Goal: Task Accomplishment & Management: Use online tool/utility

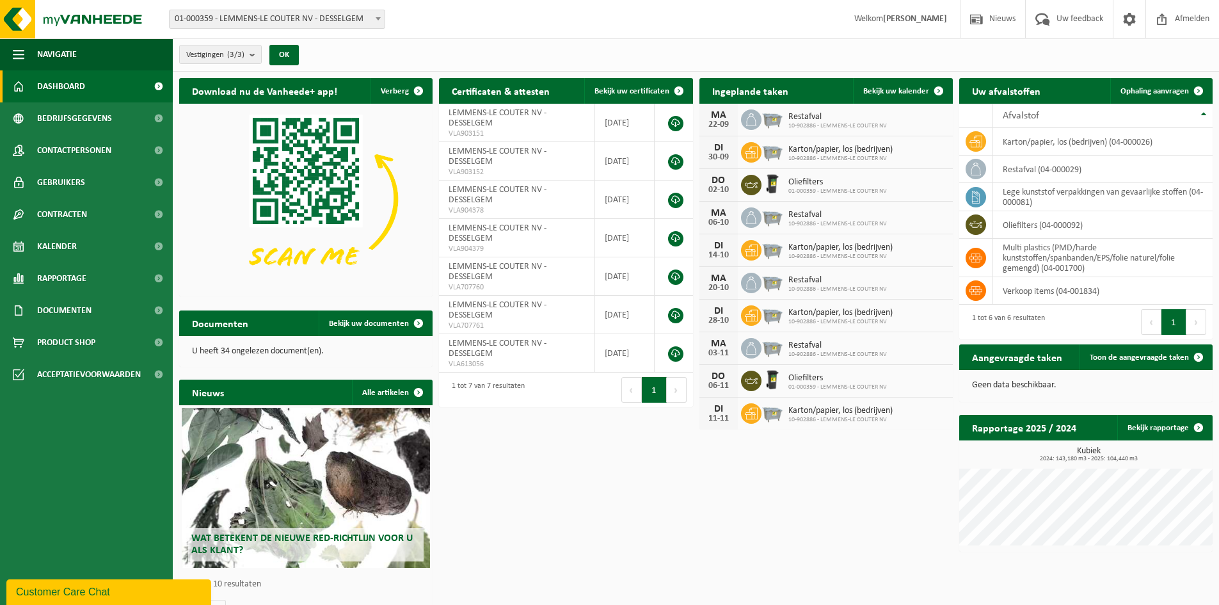
drag, startPoint x: 1157, startPoint y: 431, endPoint x: 1101, endPoint y: 449, distance: 58.3
click at [1157, 431] on link "Bekijk rapportage" at bounding box center [1165, 428] width 94 height 26
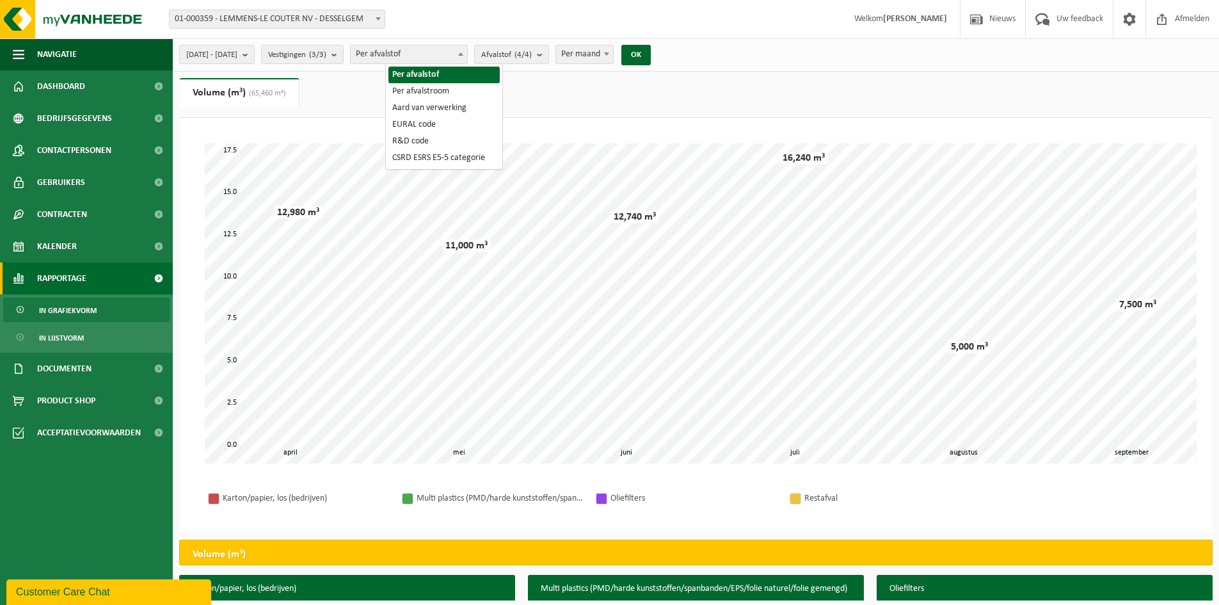
click at [427, 61] on span "Per afvalstof" at bounding box center [409, 54] width 117 height 18
click at [428, 54] on span "Per afvalstof" at bounding box center [409, 54] width 117 height 18
click at [237, 53] on span "2025-04-01 - 2025-09-18" at bounding box center [211, 54] width 51 height 19
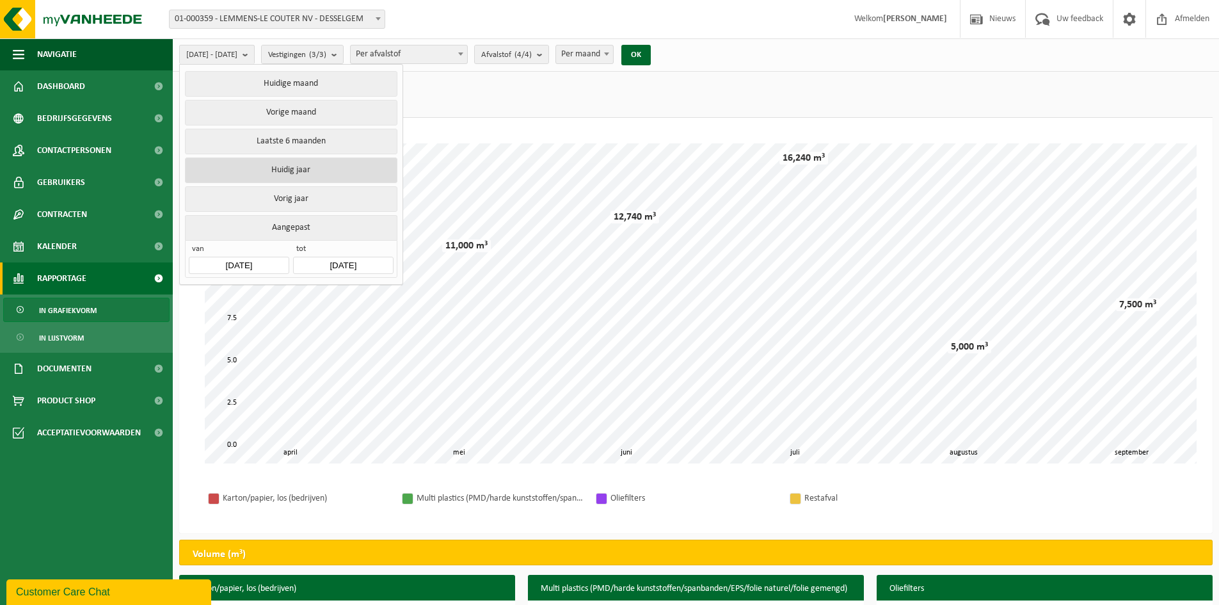
click at [325, 172] on button "Huidig jaar" at bounding box center [291, 170] width 212 height 26
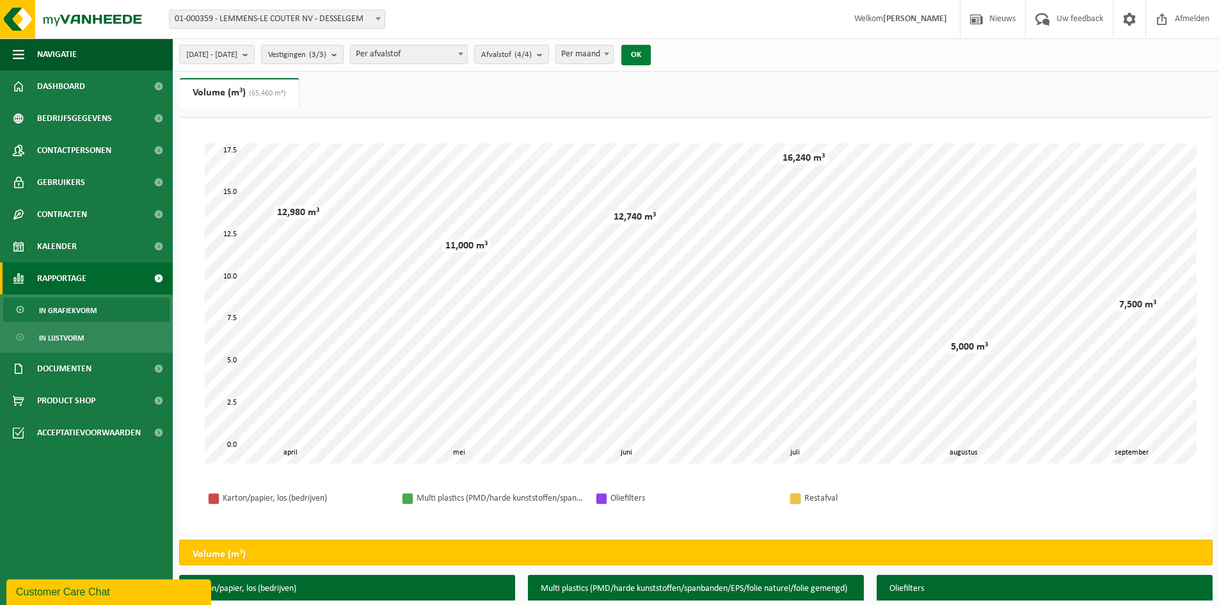
click at [651, 58] on button "OK" at bounding box center [636, 55] width 29 height 20
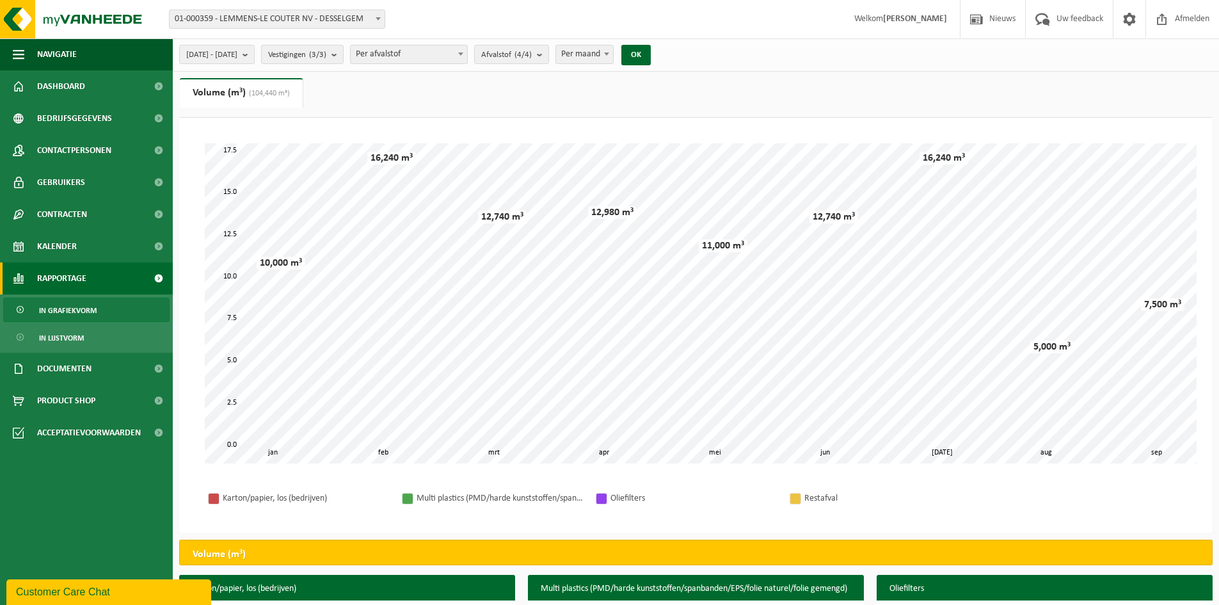
click at [467, 59] on span "Per afvalstof" at bounding box center [409, 54] width 117 height 18
select select "2"
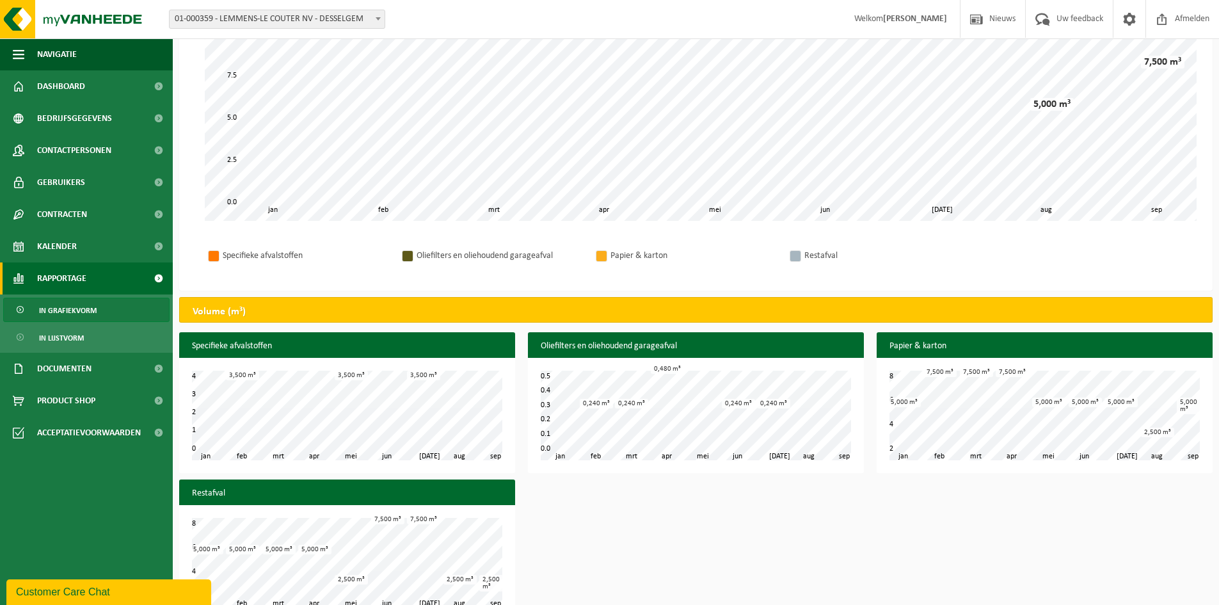
scroll to position [256, 0]
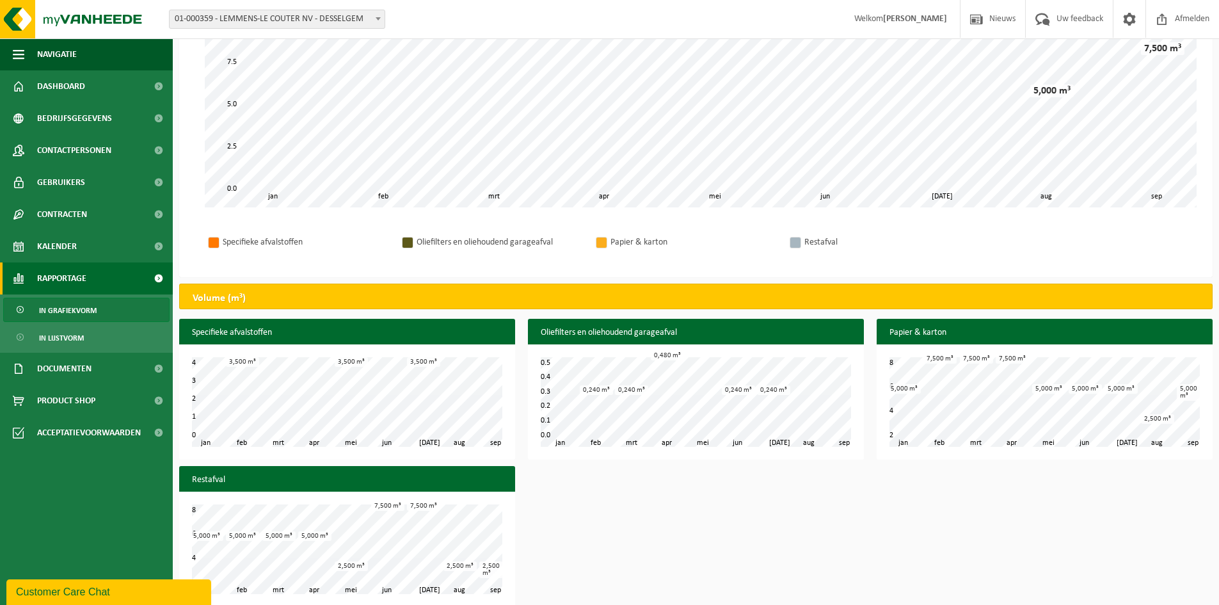
click at [999, 561] on div "Specifieke afvalstoffen feb mrt apr mei jun jul aug jan sep 0 4 1 2 3 3,500 m³ …" at bounding box center [696, 466] width 1047 height 294
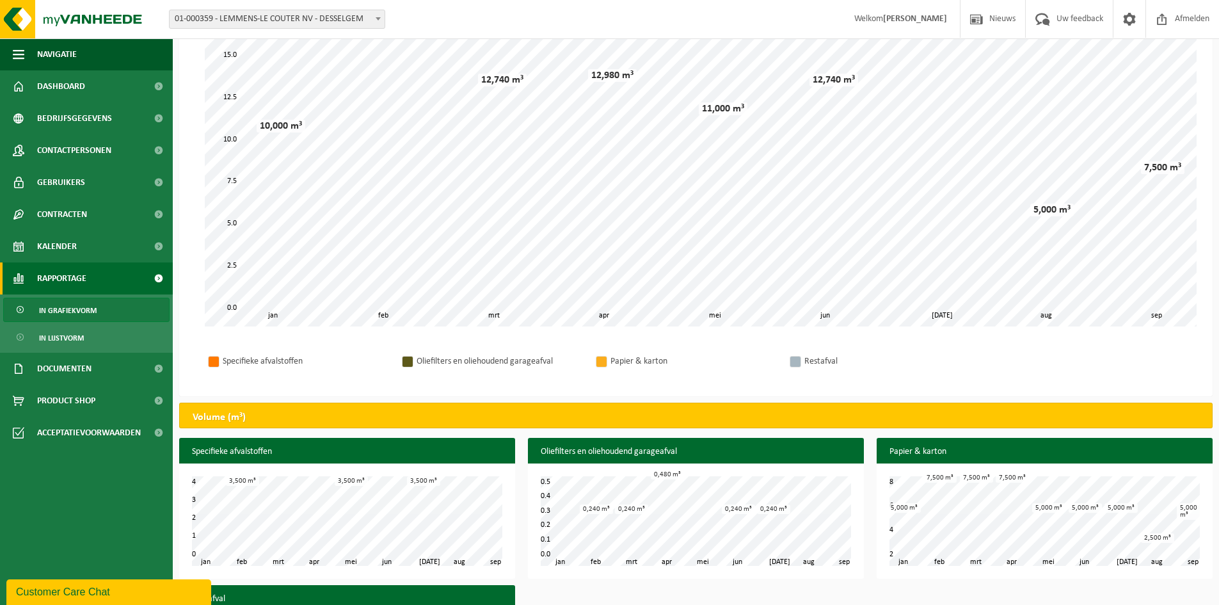
scroll to position [0, 0]
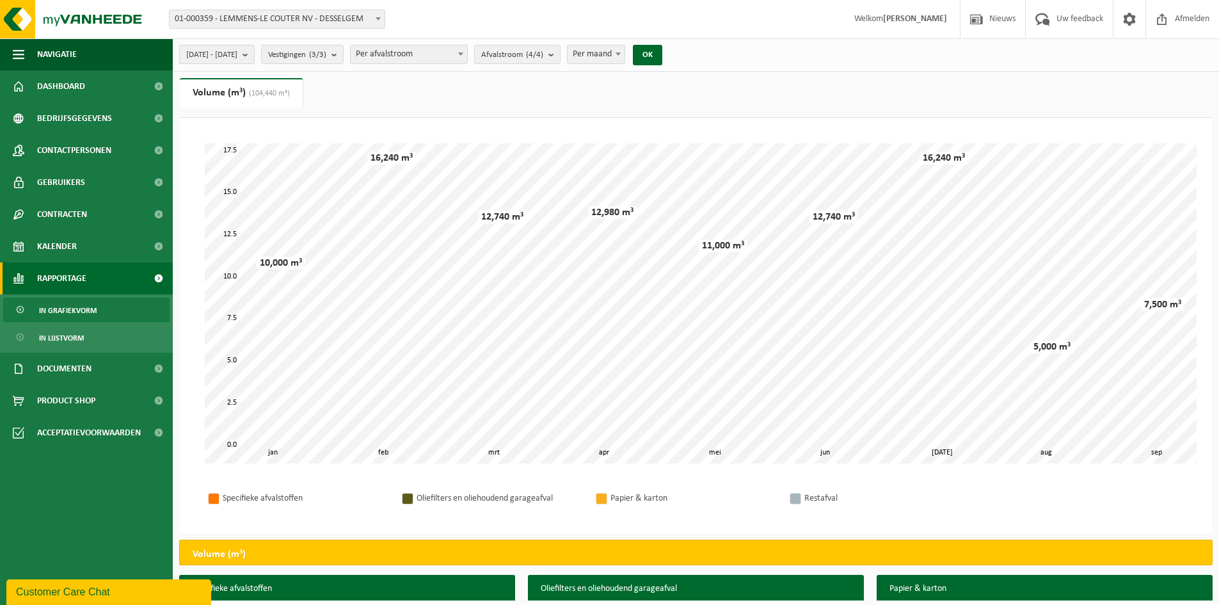
click at [237, 54] on span "2025-01-01 - 2025-09-18" at bounding box center [211, 54] width 51 height 19
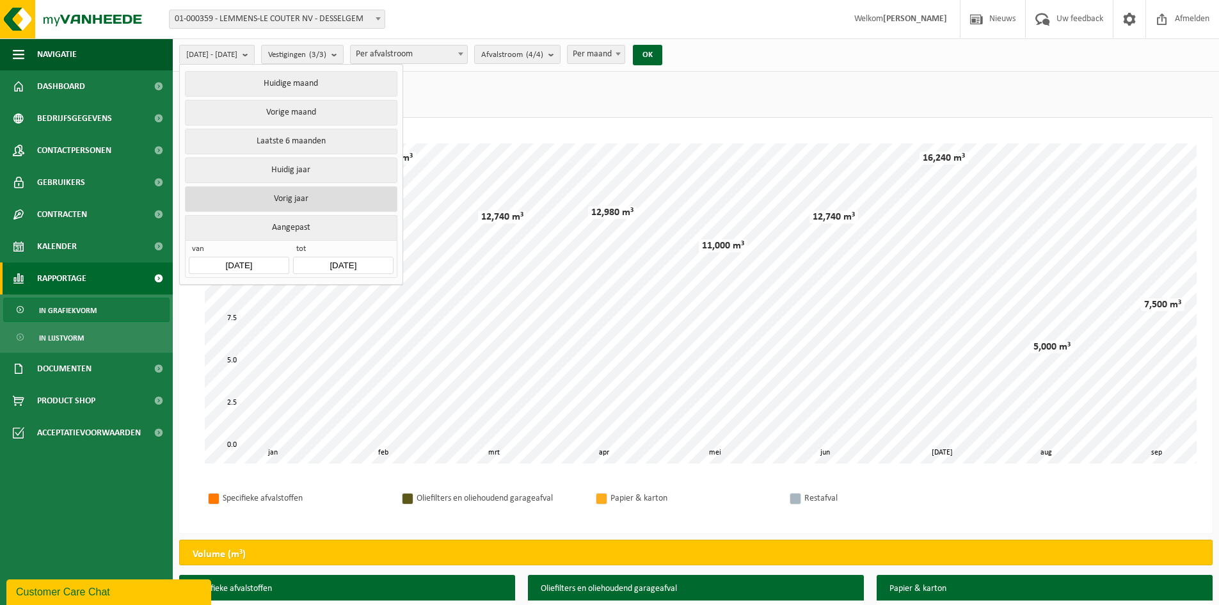
click at [323, 189] on button "Vorig jaar" at bounding box center [291, 199] width 212 height 26
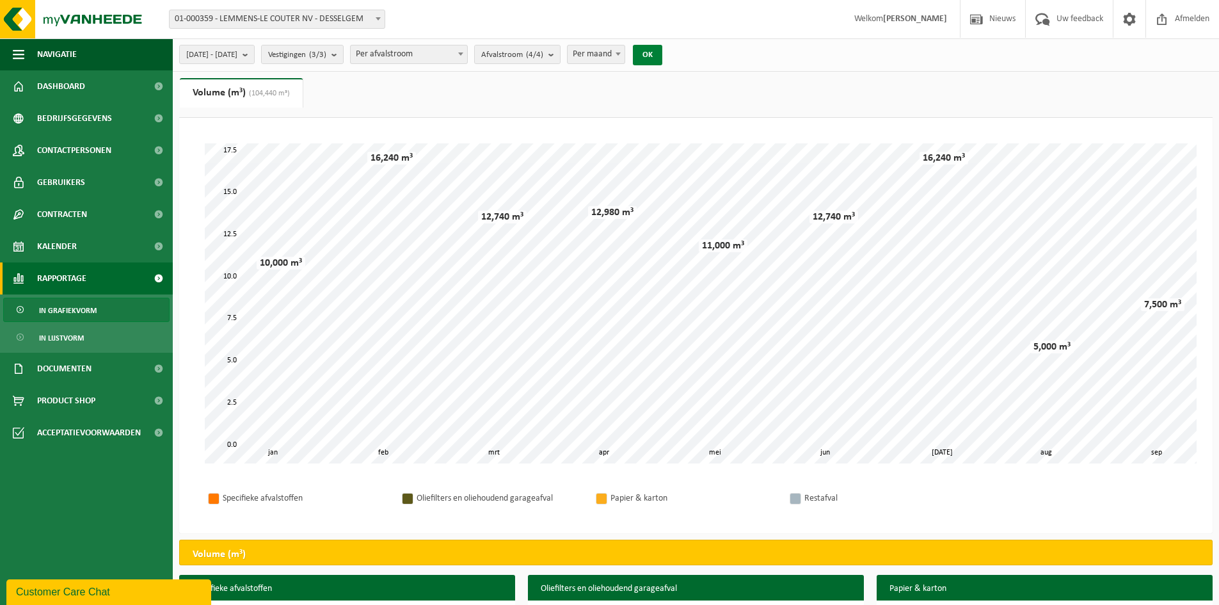
click at [663, 51] on button "OK" at bounding box center [647, 55] width 29 height 20
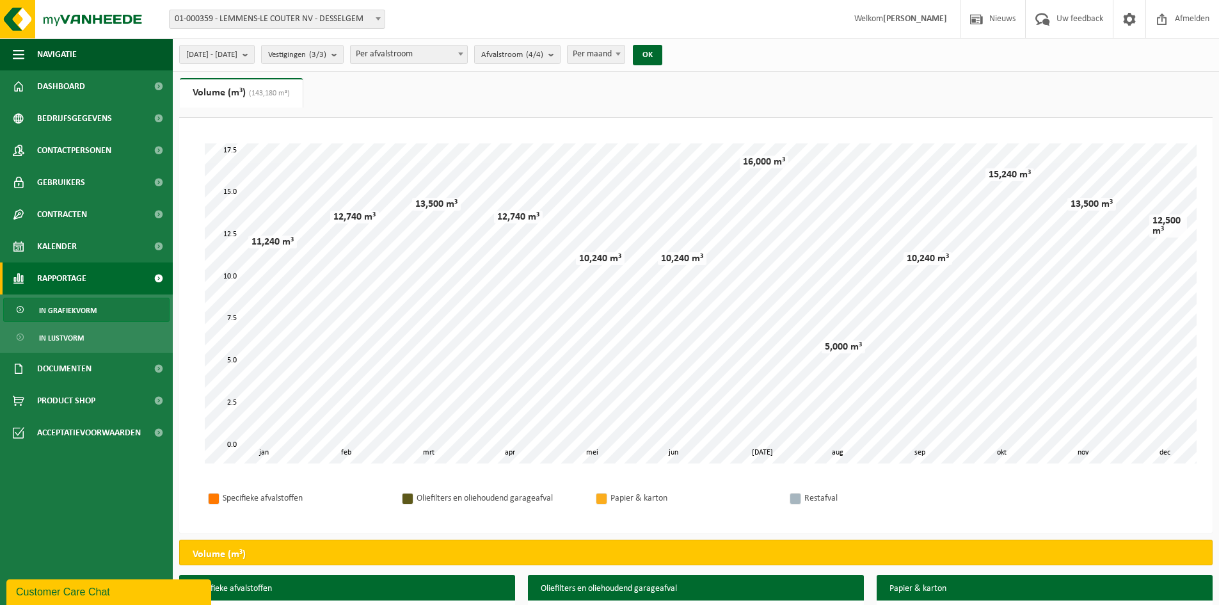
scroll to position [270, 0]
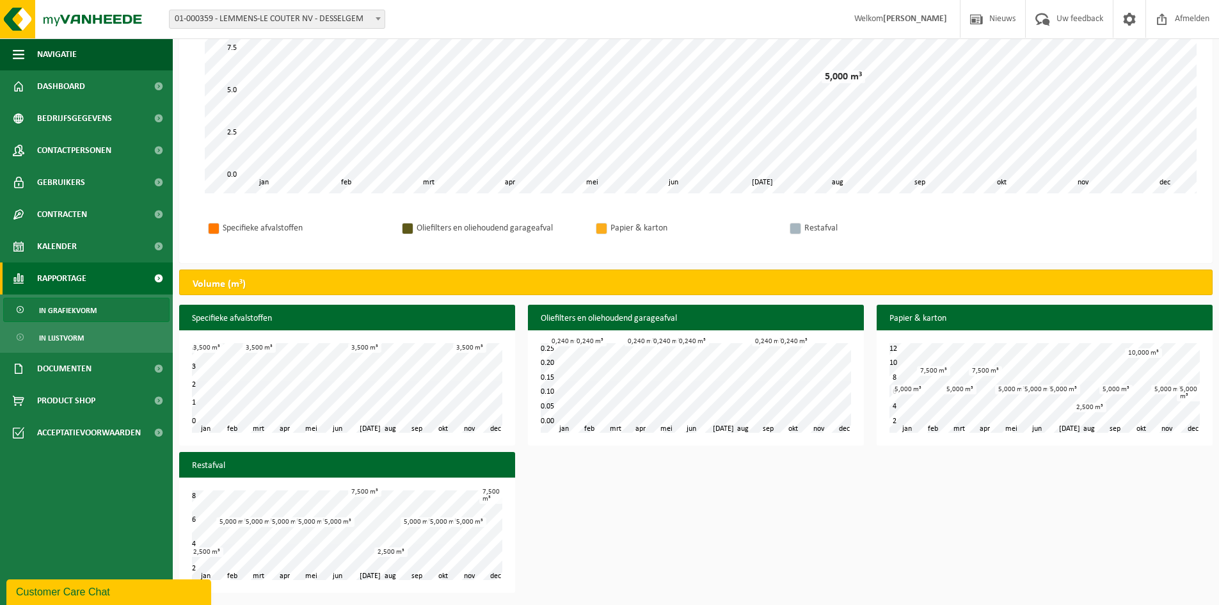
click at [794, 480] on div "Specifieke afvalstoffen feb mrt apr mei jun jul aug sep okt nov jan dec 0 4 1 2…" at bounding box center [696, 452] width 1047 height 294
drag, startPoint x: 823, startPoint y: 557, endPoint x: 956, endPoint y: 513, distance: 139.7
click at [836, 550] on div "Specifieke afvalstoffen feb mrt apr mei jun jul aug sep okt nov jan dec 0 4 1 2…" at bounding box center [696, 452] width 1047 height 294
click at [753, 542] on div "Specifieke afvalstoffen feb mrt apr mei jun jul aug sep okt nov jan dec 0 4 1 2…" at bounding box center [696, 452] width 1047 height 294
drag, startPoint x: 1147, startPoint y: 227, endPoint x: 1163, endPoint y: 222, distance: 16.6
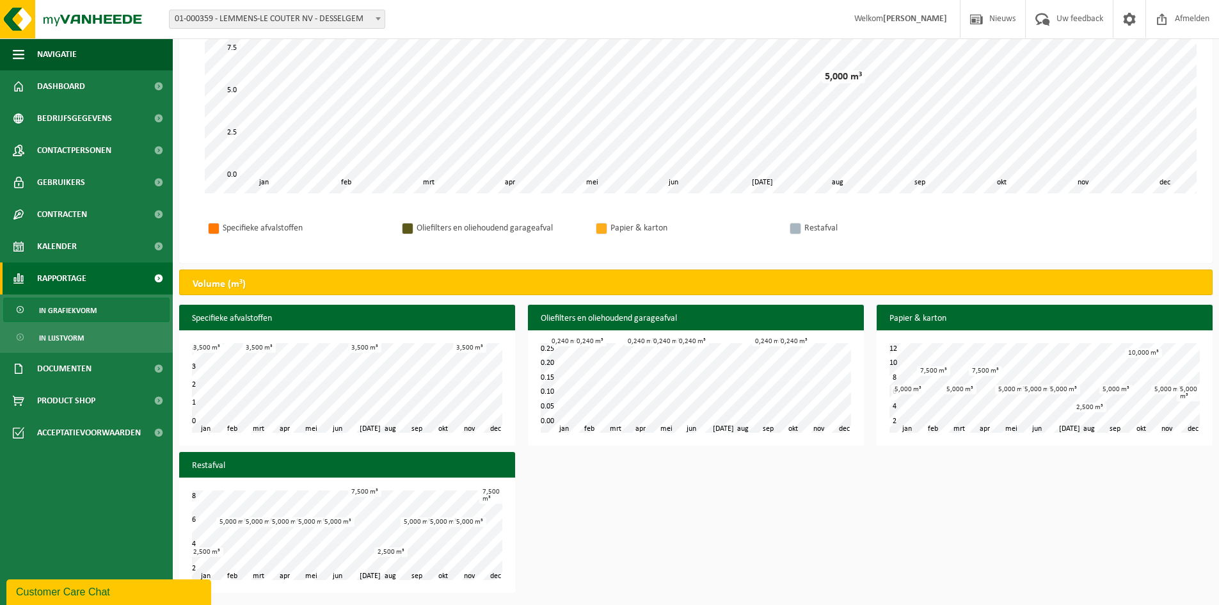
click at [1153, 225] on div "Specifieke afvalstoffen Oliefilters en oliehoudend garageafval Papier & karton …" at bounding box center [696, 228] width 1008 height 44
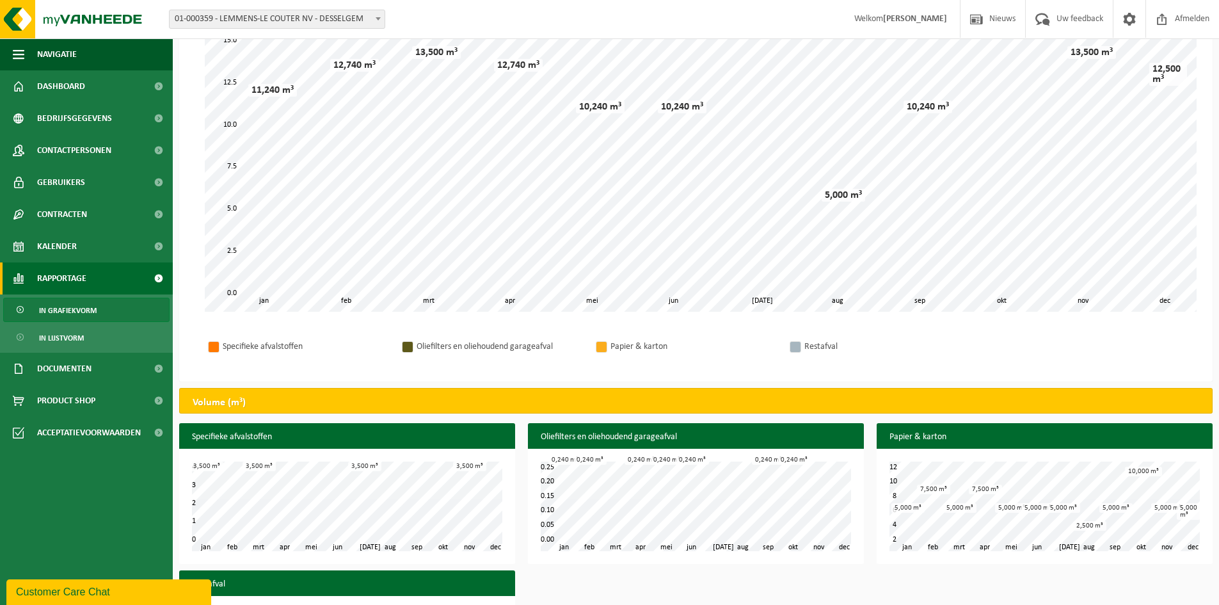
scroll to position [0, 0]
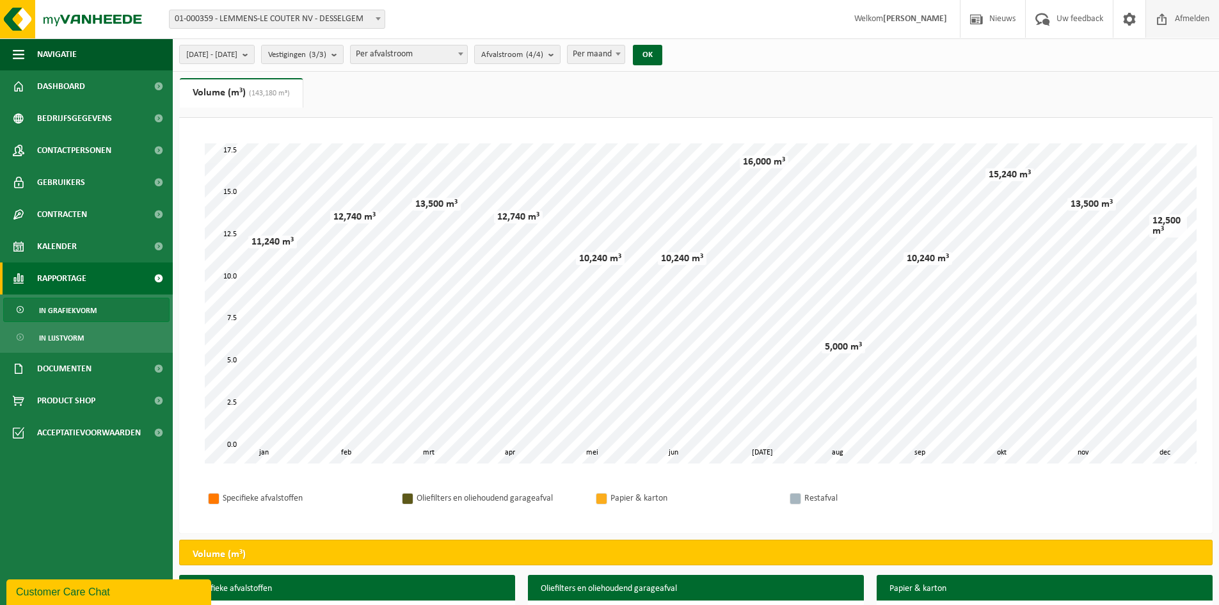
click at [1177, 21] on span "Afmelden" at bounding box center [1192, 19] width 41 height 38
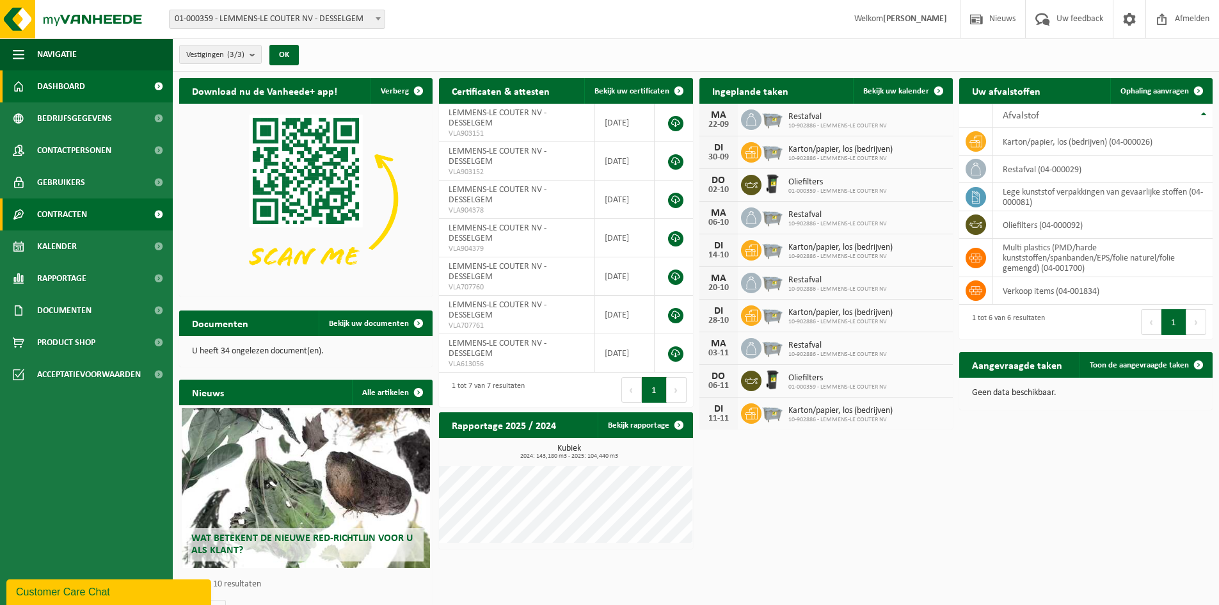
click at [98, 218] on link "Contracten" at bounding box center [86, 214] width 173 height 32
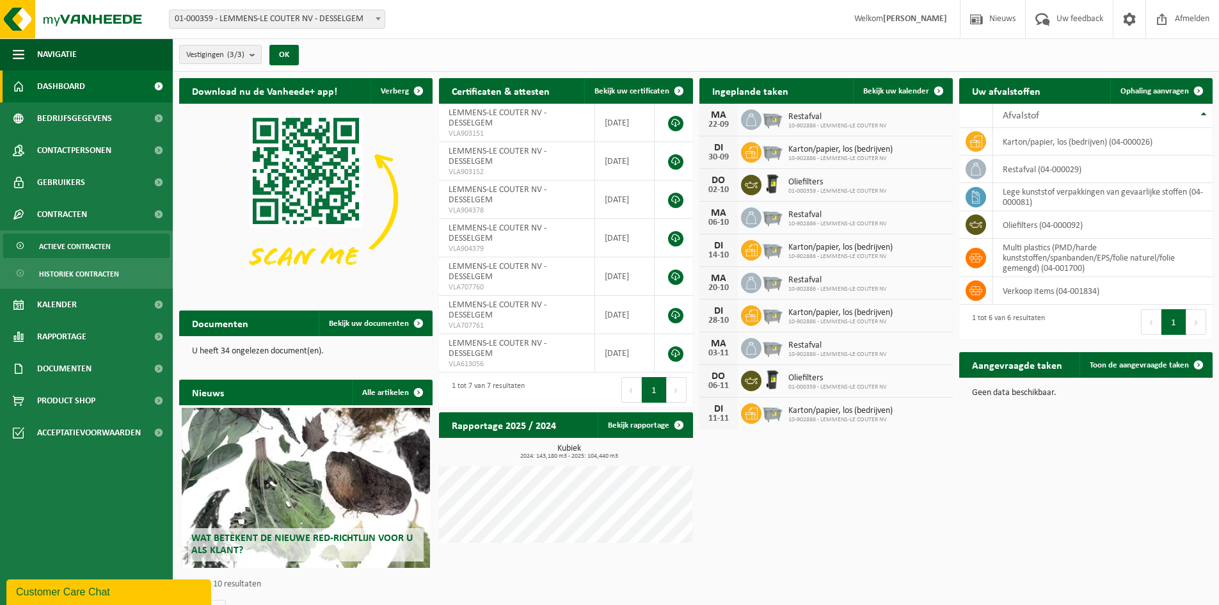
click at [100, 246] on span "Actieve contracten" at bounding box center [75, 246] width 72 height 24
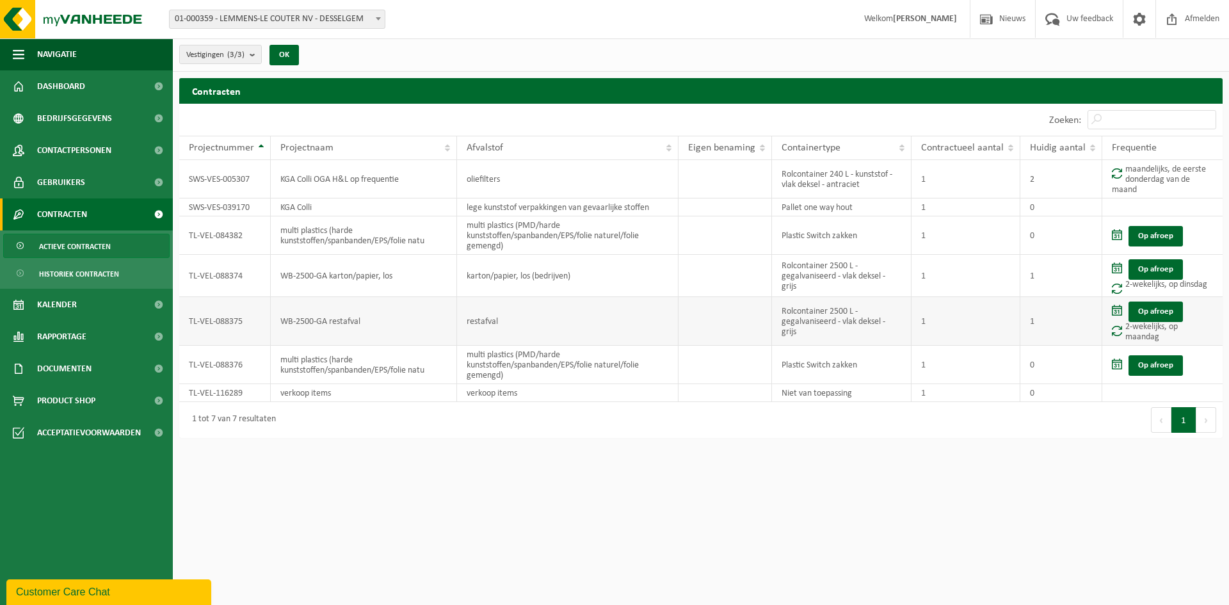
click at [1167, 330] on td "Op afroep 2-wekelijks, op maandag" at bounding box center [1162, 321] width 120 height 49
click at [1155, 316] on link "Op afroep" at bounding box center [1156, 312] width 54 height 20
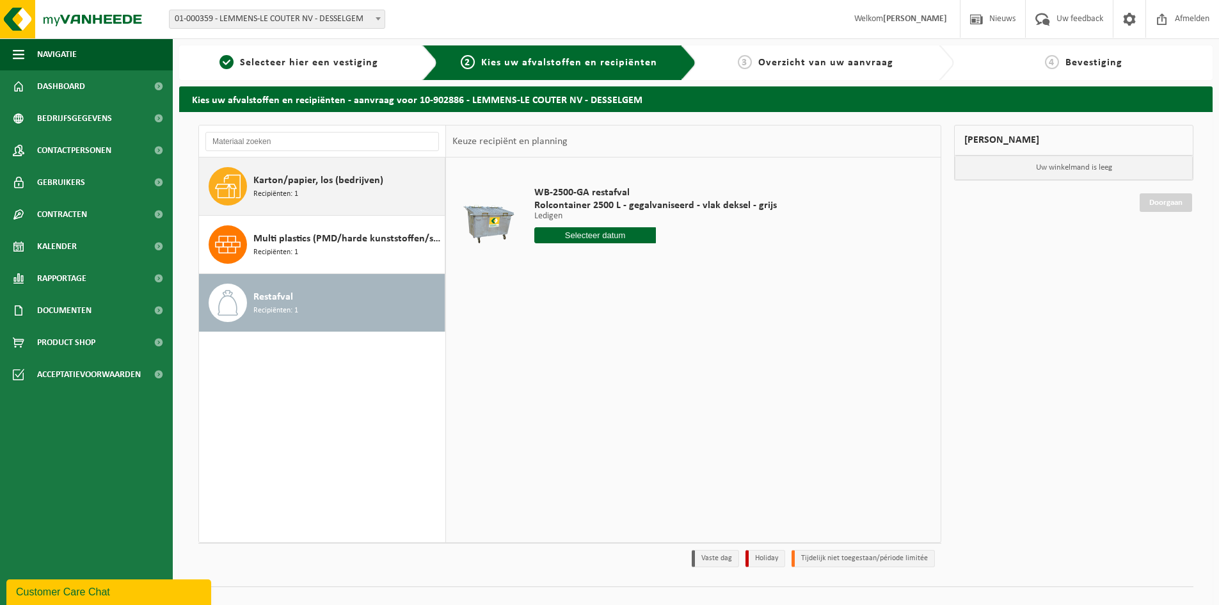
click at [296, 184] on span "Karton/papier, los (bedrijven)" at bounding box center [318, 180] width 130 height 15
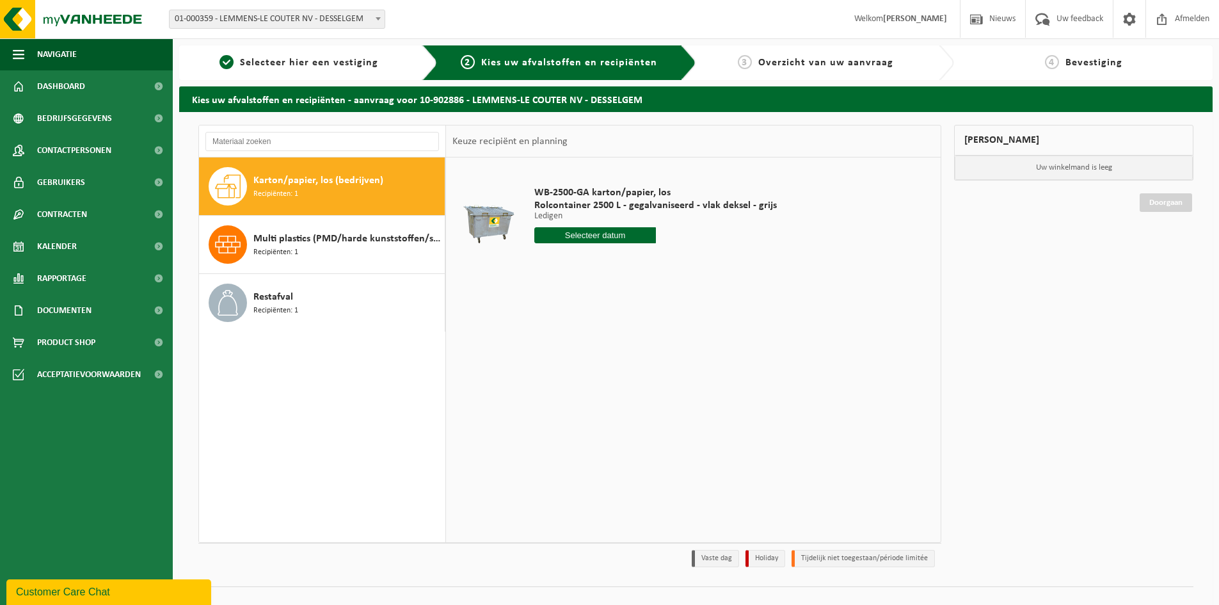
click at [595, 239] on input "text" at bounding box center [596, 235] width 122 height 16
click at [843, 297] on div "WB-2500-GA karton/papier, los Rolcontainer 2500 L - gegalvaniseerd - vlak dekse…" at bounding box center [693, 349] width 495 height 384
click at [326, 62] on span "Selecteer hier een vestiging" at bounding box center [309, 63] width 138 height 10
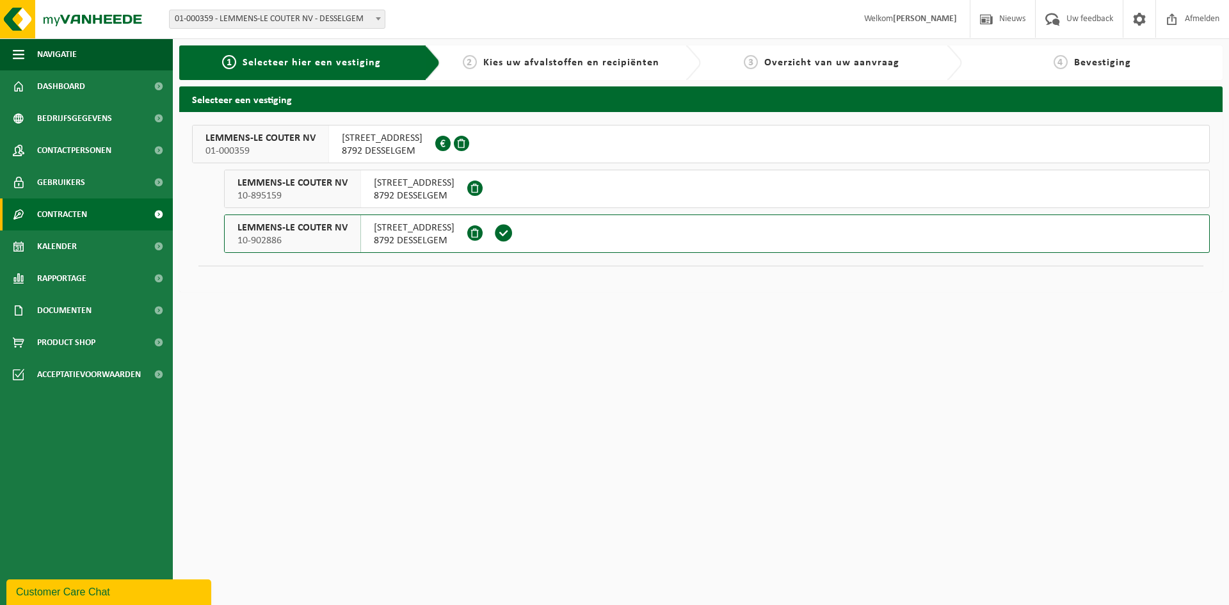
click at [109, 213] on link "Contracten" at bounding box center [86, 214] width 173 height 32
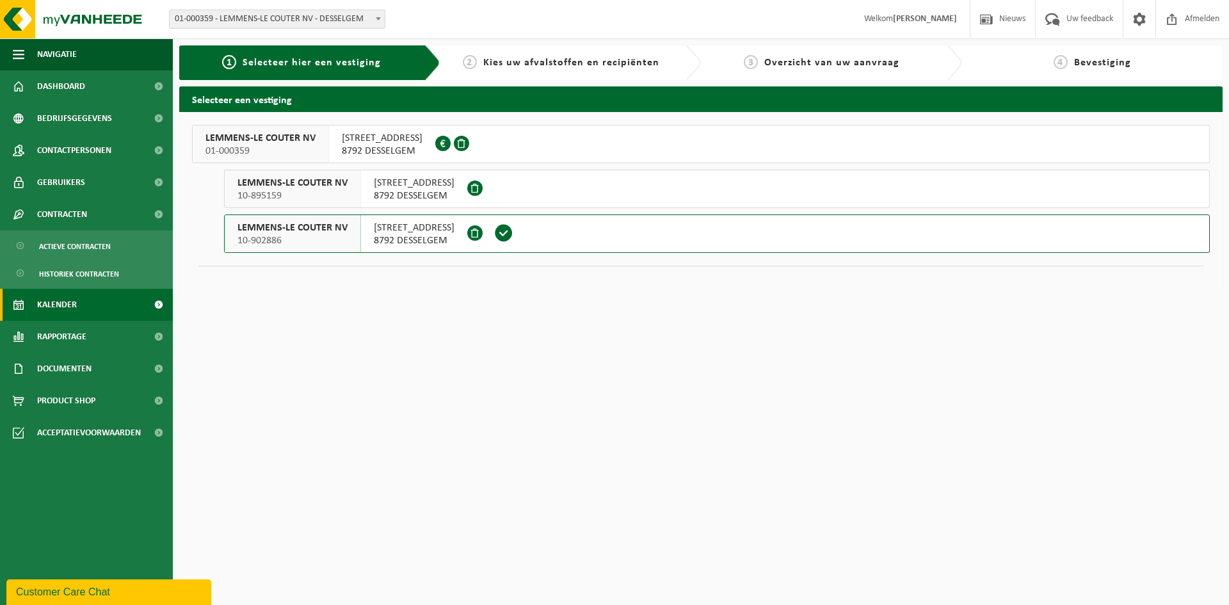
click at [99, 305] on link "Kalender" at bounding box center [86, 305] width 173 height 32
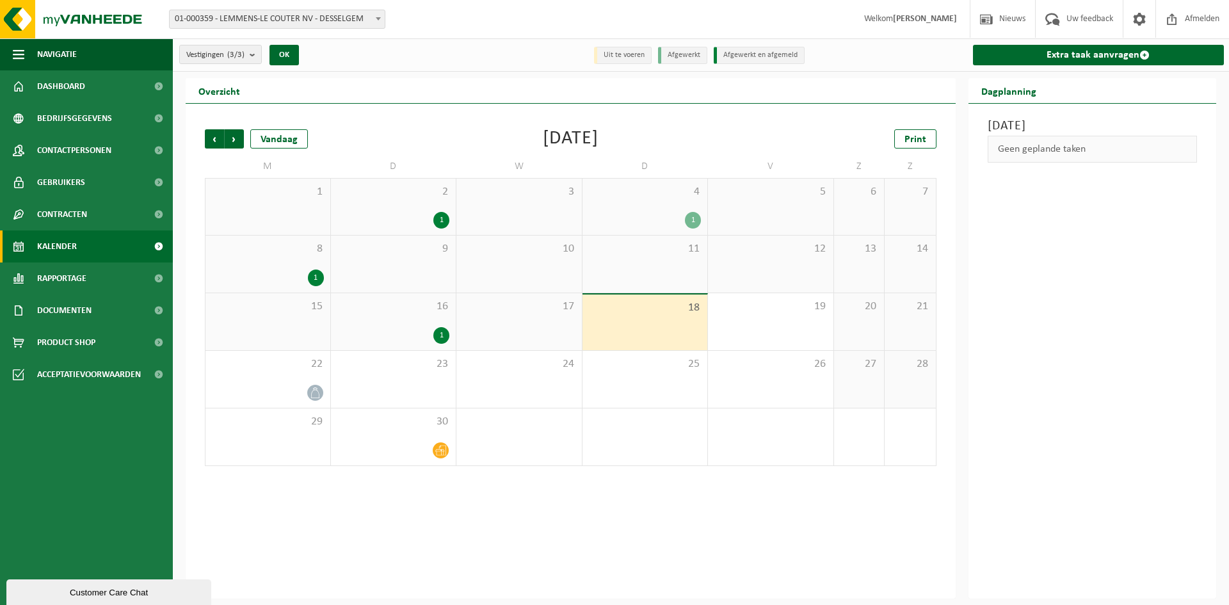
click at [438, 330] on div "1" at bounding box center [441, 335] width 16 height 17
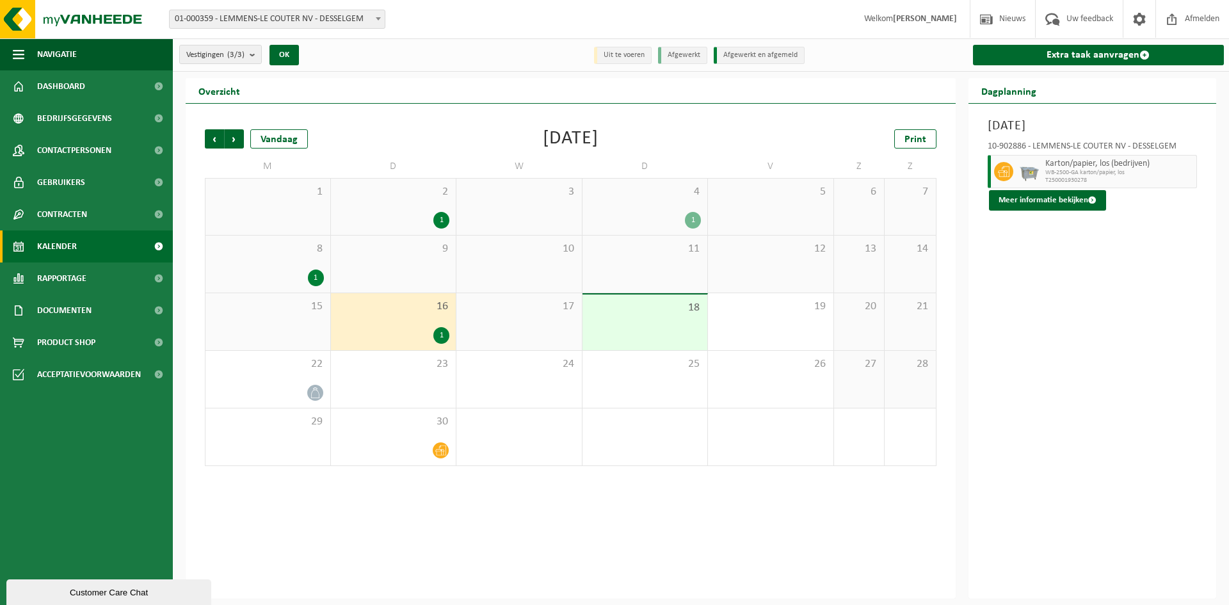
click at [1135, 369] on div "Dinsdag 16 september 2025 10-902886 - LEMMENS-LE COUTER NV - DESSELGEM Karton/p…" at bounding box center [1093, 351] width 248 height 495
click at [1051, 205] on button "Meer informatie bekijken" at bounding box center [1047, 200] width 117 height 20
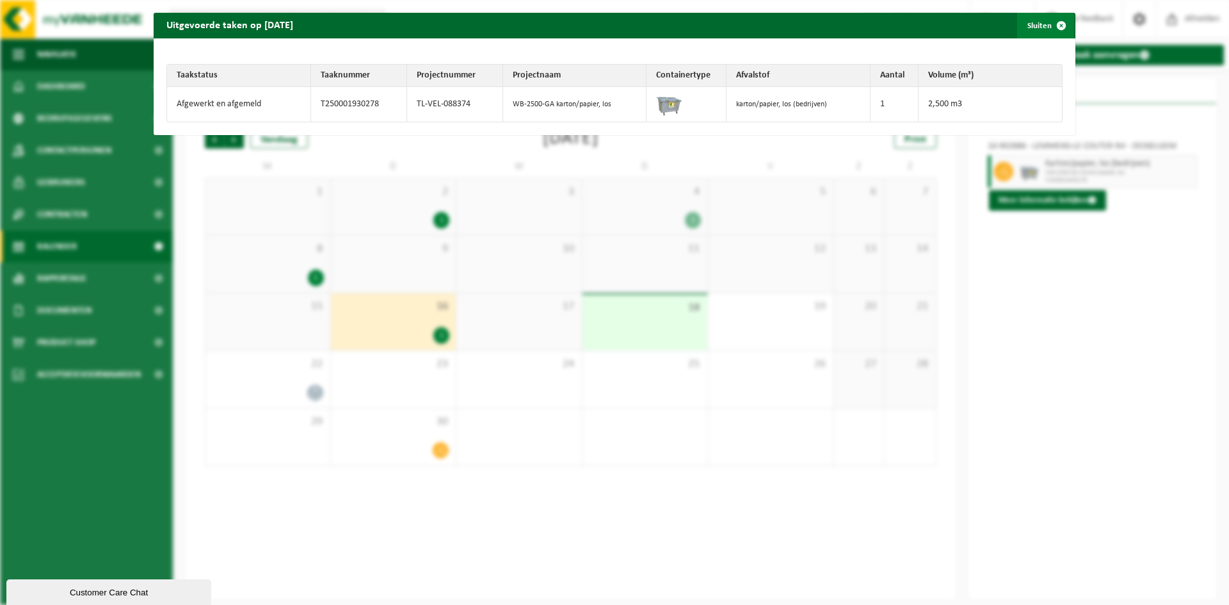
click at [1033, 26] on button "Sluiten" at bounding box center [1045, 26] width 57 height 26
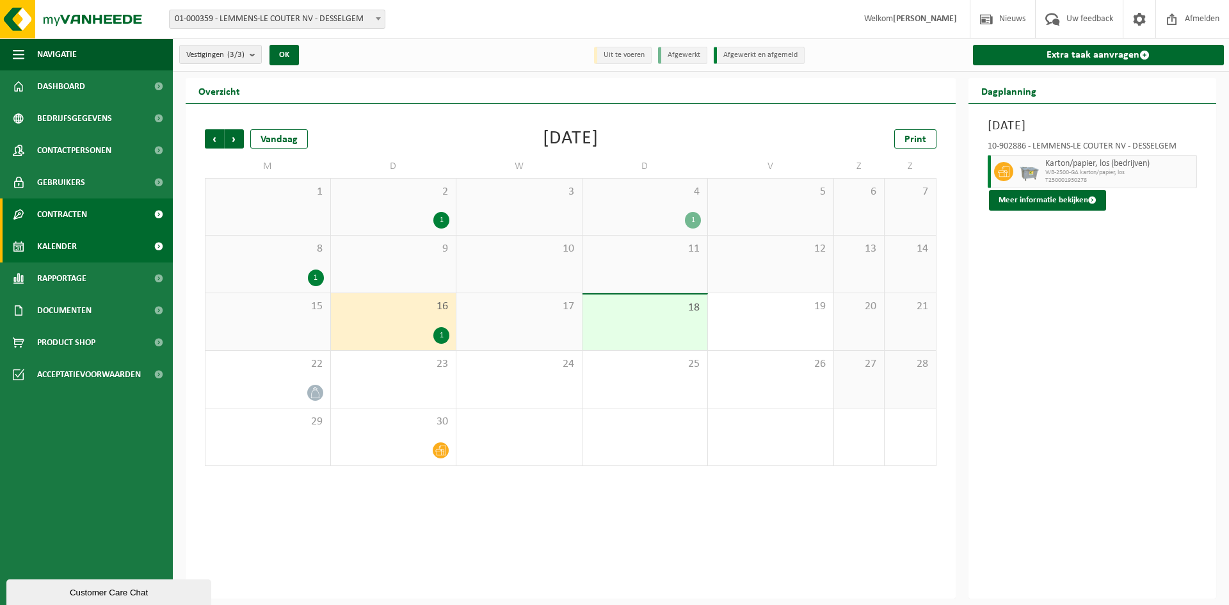
click at [139, 210] on link "Contracten" at bounding box center [86, 214] width 173 height 32
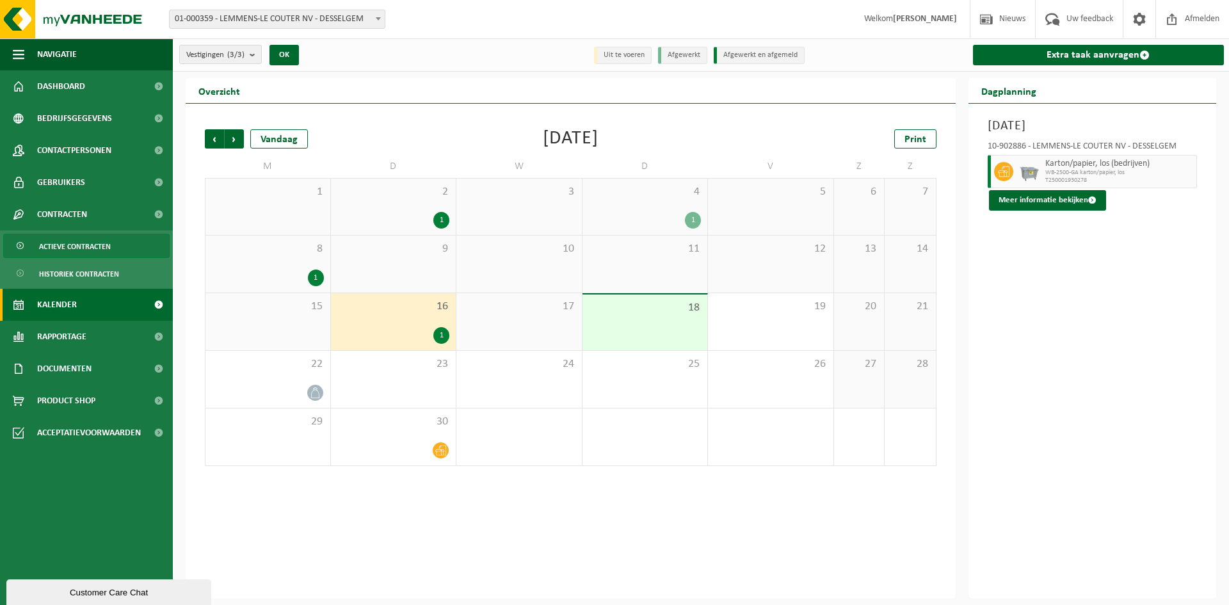
click at [107, 247] on span "Actieve contracten" at bounding box center [75, 246] width 72 height 24
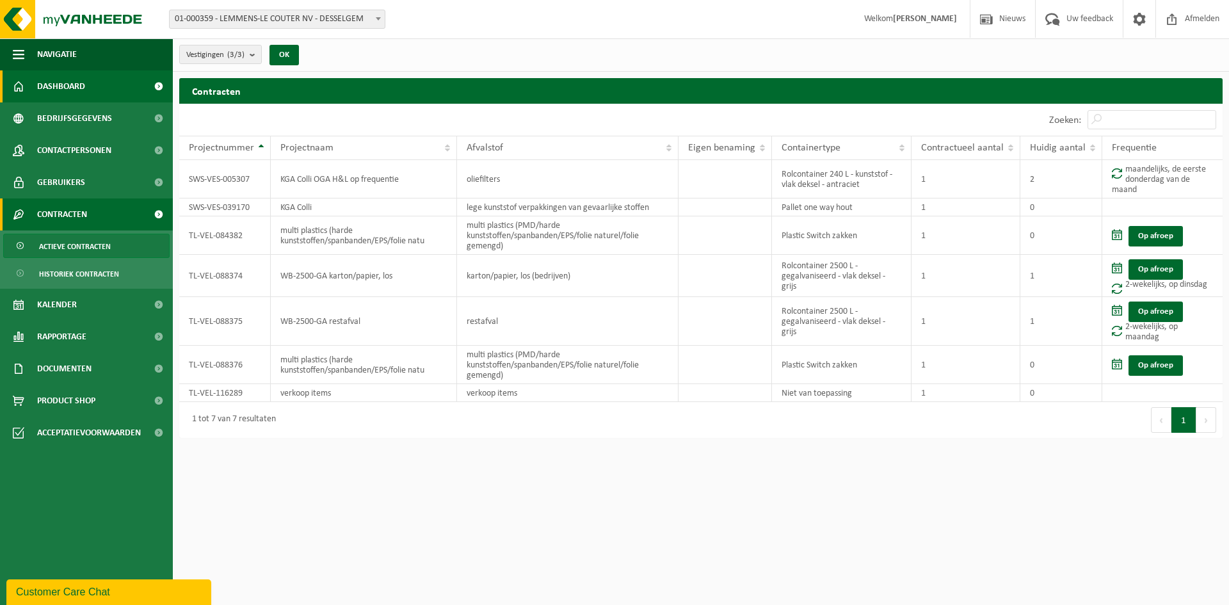
click at [138, 88] on link "Dashboard" at bounding box center [86, 86] width 173 height 32
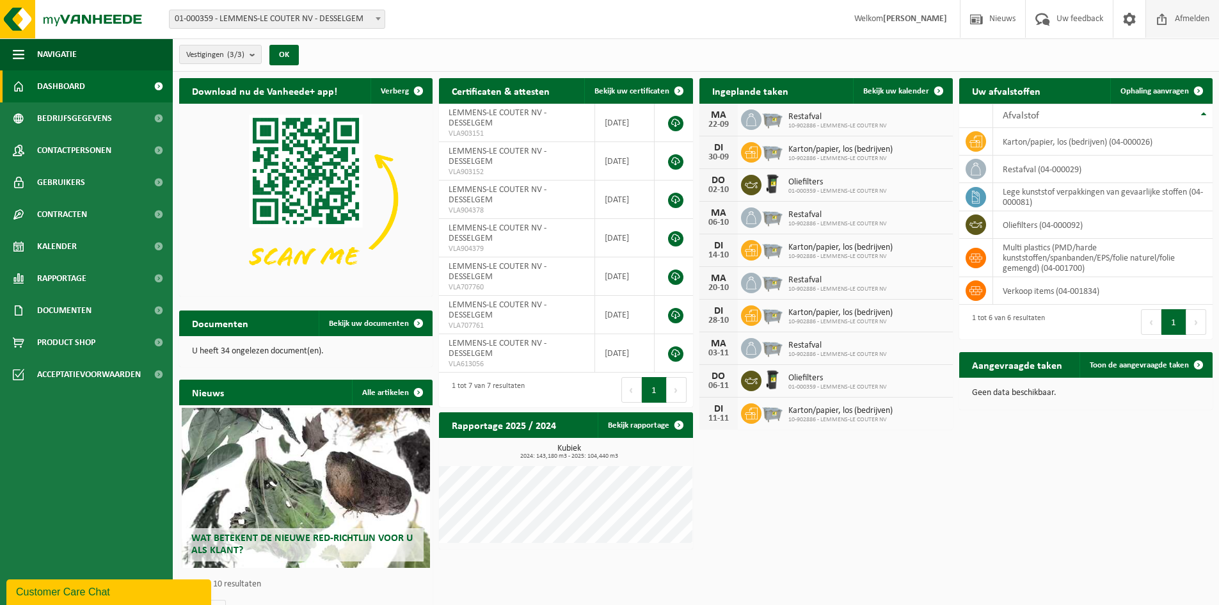
click at [1186, 19] on span "Afmelden" at bounding box center [1192, 19] width 41 height 38
